Goal: Information Seeking & Learning: Find specific fact

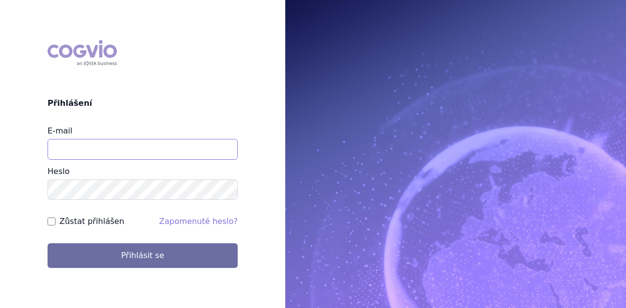
click at [103, 143] on input "E-mail" at bounding box center [143, 149] width 190 height 21
type input "michaela.x.tauchmanova@gsk.com"
click at [48, 244] on button "Přihlásit se" at bounding box center [143, 256] width 190 height 25
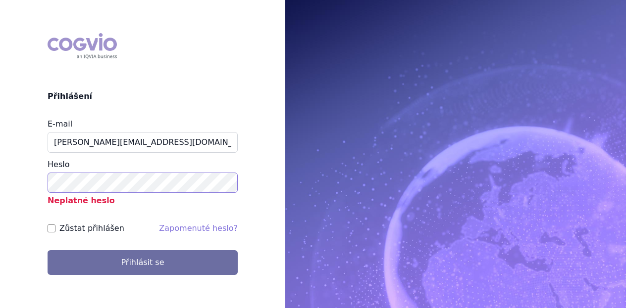
click at [48, 250] on button "Přihlásit se" at bounding box center [143, 262] width 190 height 25
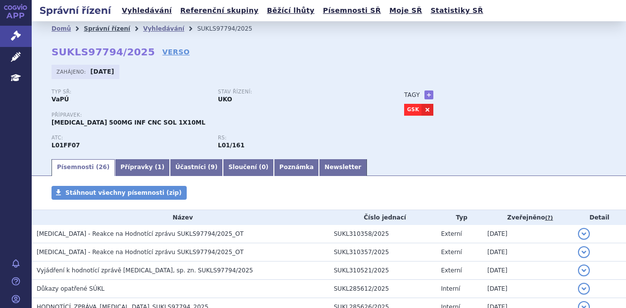
click at [92, 26] on link "Správní řízení" at bounding box center [107, 28] width 47 height 7
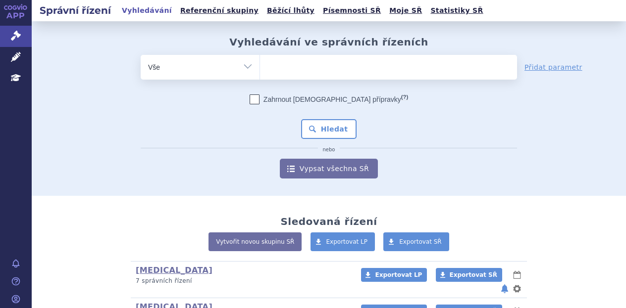
drag, startPoint x: 314, startPoint y: 55, endPoint x: 312, endPoint y: 67, distance: 12.0
click at [312, 67] on ul at bounding box center [388, 65] width 257 height 21
click at [260, 67] on select at bounding box center [259, 66] width 0 height 25
paste input "SUKLS408490/2025"
type input "SUKLS408490/2025"
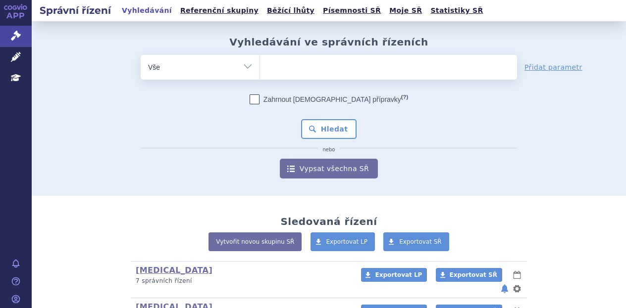
select select "SUKLS408490/2025"
click at [326, 135] on button "Hledat" at bounding box center [329, 129] width 56 height 20
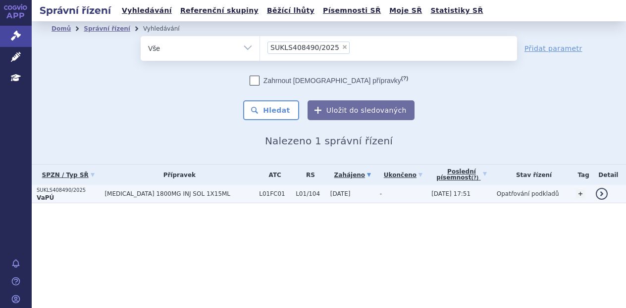
click at [226, 196] on span "[MEDICAL_DATA] 1800MG INJ SOL 1X15ML" at bounding box center [178, 194] width 148 height 7
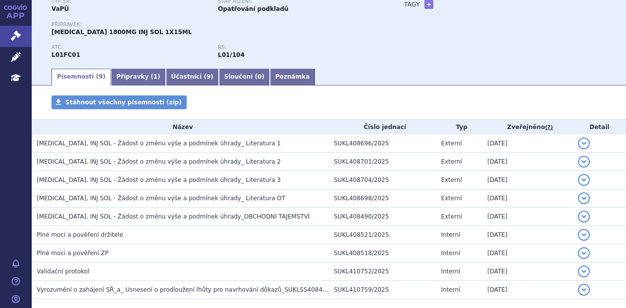
scroll to position [140, 0]
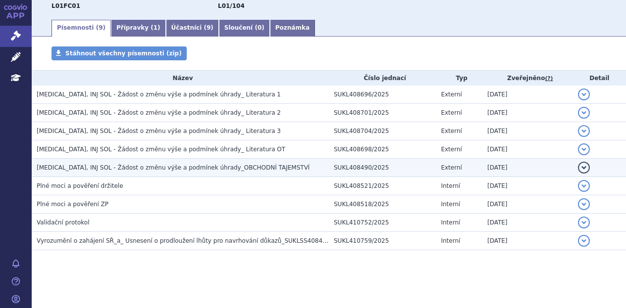
click at [192, 167] on span "[MEDICAL_DATA], INJ SOL - Žádost o změnu výše a podmínek úhrady_OBCHODNÍ TAJEMS…" at bounding box center [173, 167] width 273 height 7
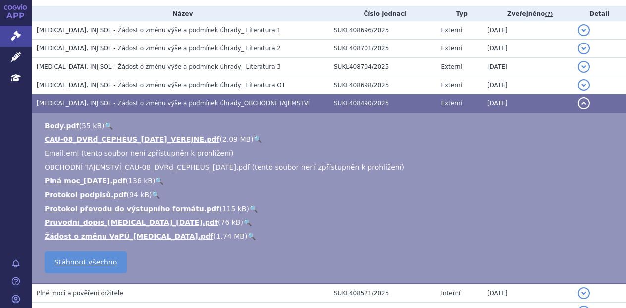
scroll to position [207, 0]
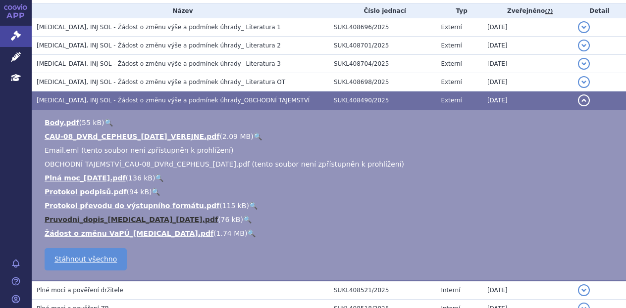
click at [147, 219] on link "Pruvodni_dopis_[MEDICAL_DATA]_[DATE].pdf" at bounding box center [131, 220] width 173 height 8
